Goal: Transaction & Acquisition: Purchase product/service

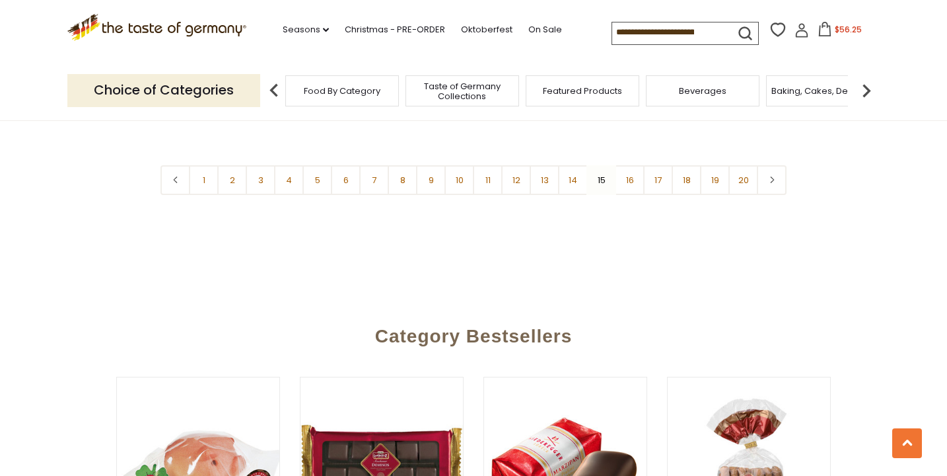
scroll to position [3348, 0]
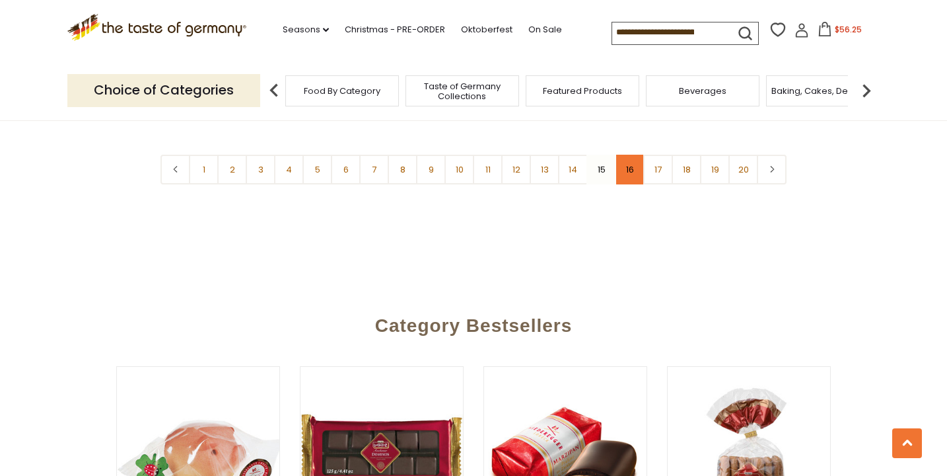
click at [627, 173] on link "16" at bounding box center [630, 170] width 30 height 30
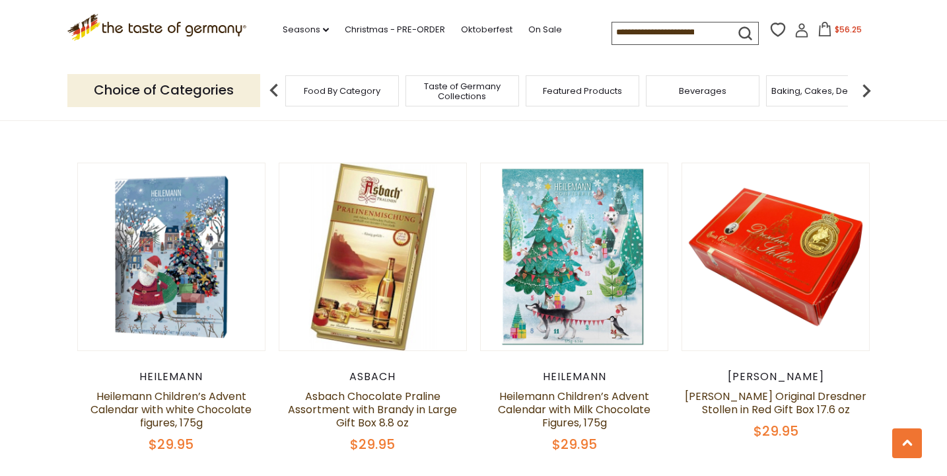
scroll to position [998, 0]
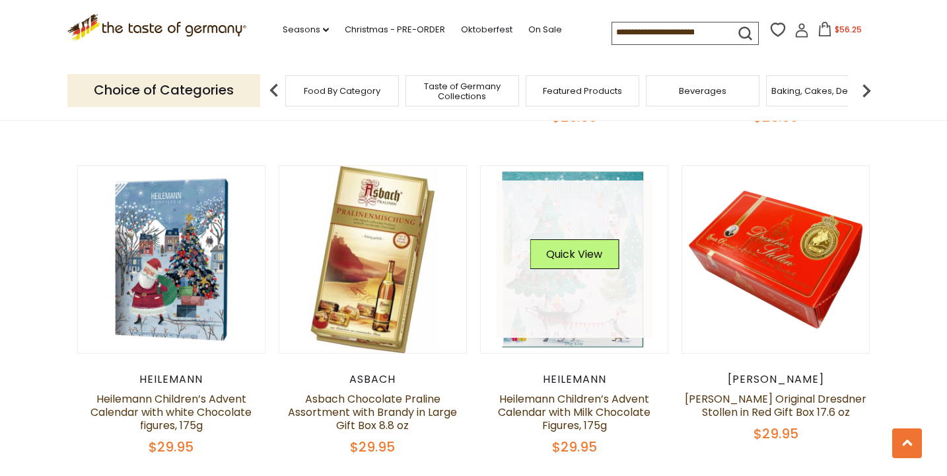
click at [596, 306] on link at bounding box center [574, 258] width 157 height 157
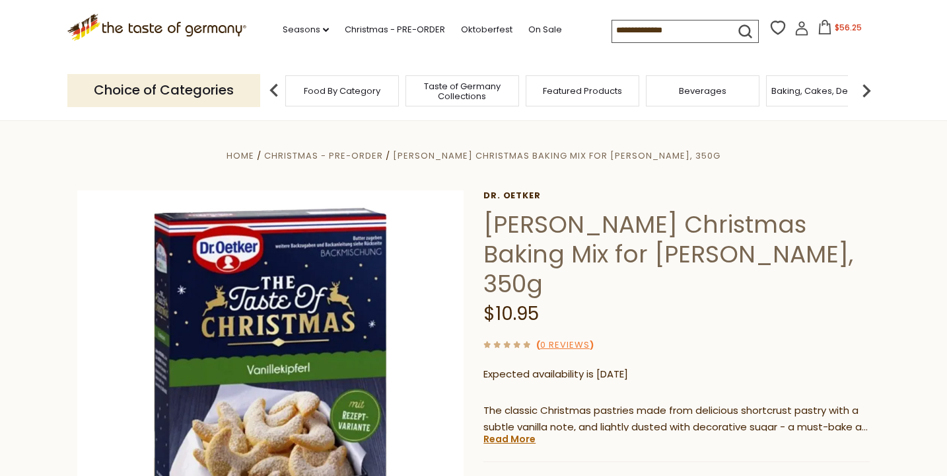
click at [823, 30] on icon at bounding box center [825, 27] width 15 height 15
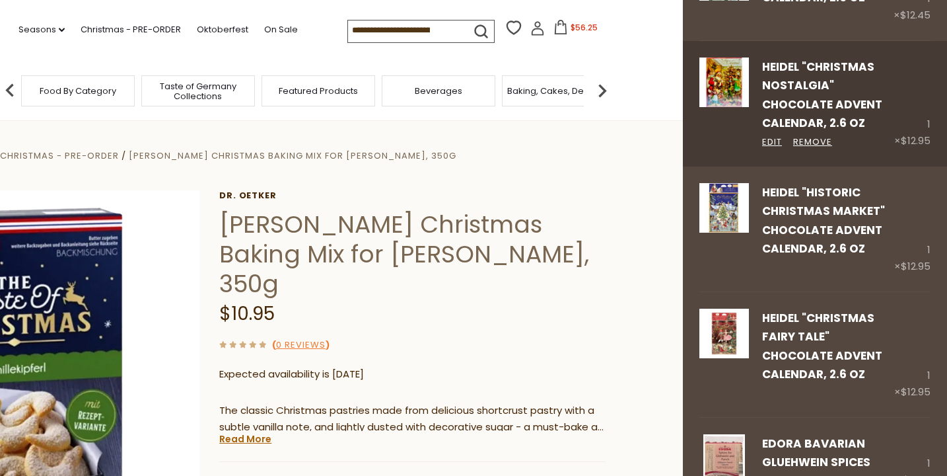
scroll to position [256, 0]
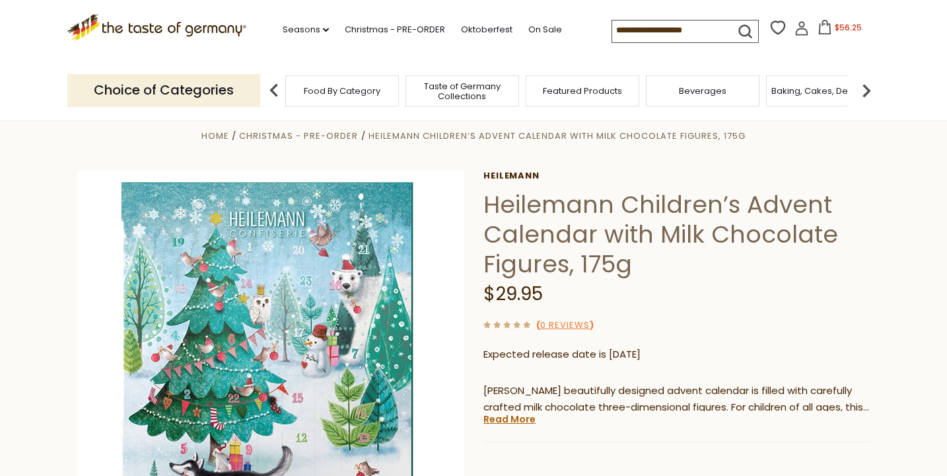
scroll to position [16, 0]
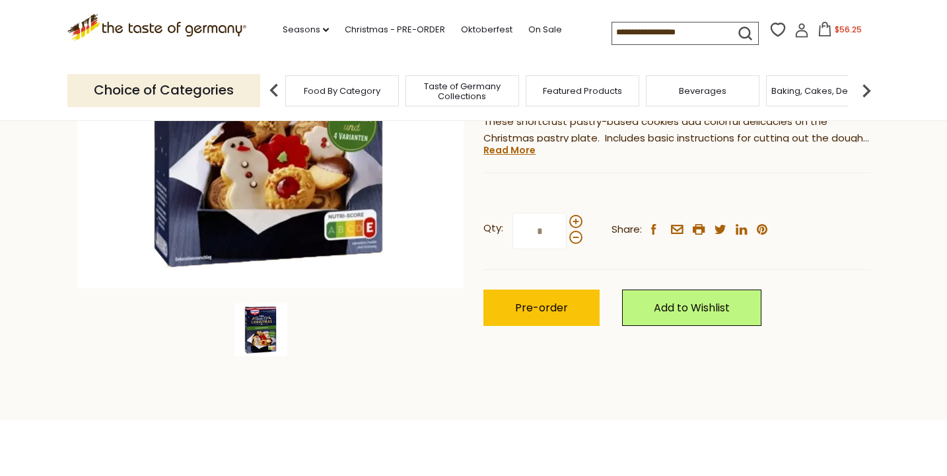
scroll to position [258, 0]
